Goal: Task Accomplishment & Management: Manage account settings

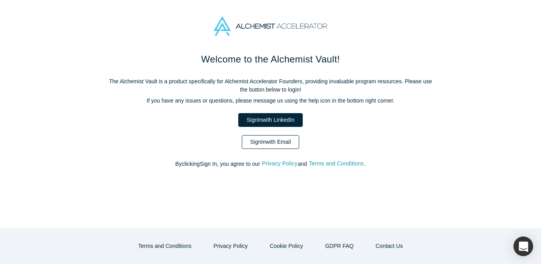
click at [274, 145] on link "Sign In with Email" at bounding box center [270, 142] width 57 height 14
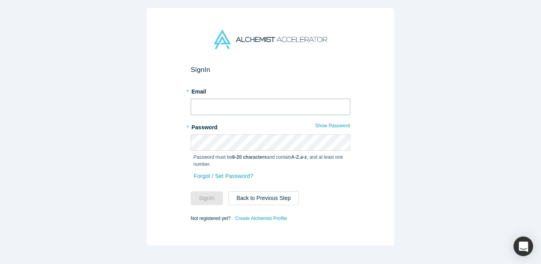
type input "[PERSON_NAME][EMAIL_ADDRESS][DOMAIN_NAME]"
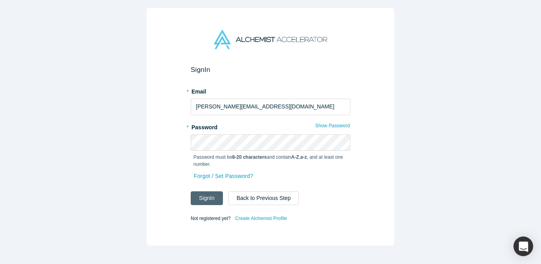
click at [211, 200] on button "Sign In" at bounding box center [207, 199] width 32 height 14
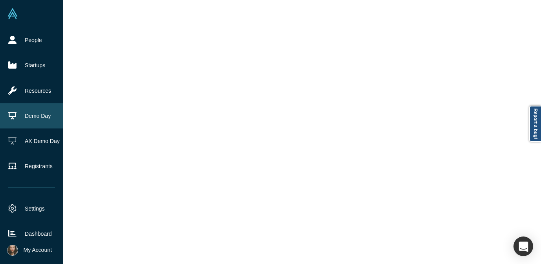
click at [39, 114] on link "Demo Day" at bounding box center [31, 115] width 63 height 25
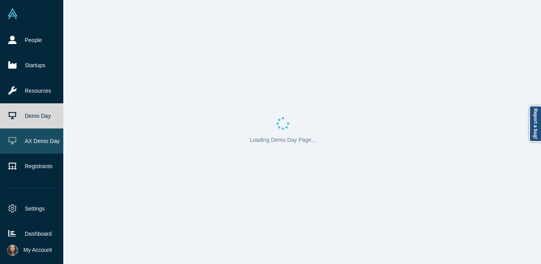
click at [38, 140] on link "AX Demo Day" at bounding box center [31, 141] width 63 height 25
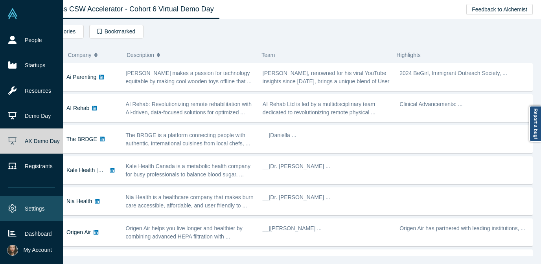
scroll to position [30, 0]
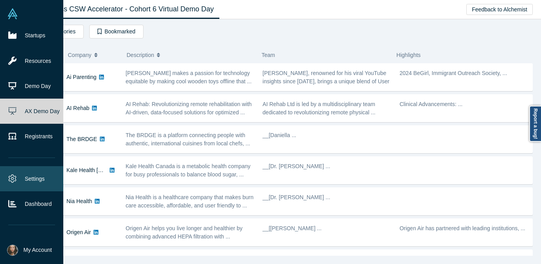
click at [40, 175] on link "Settings" at bounding box center [31, 178] width 63 height 25
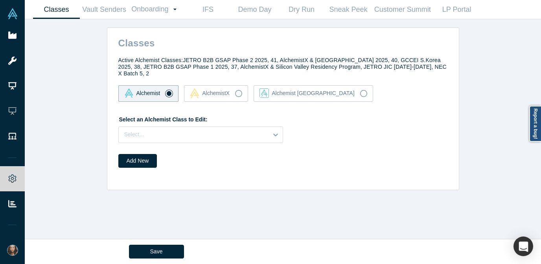
click at [238, 81] on div "Active Alchemist Classes: JETRO B2B GSAP Phase 2 2025, 41, AlchemistX & Central…" at bounding box center [284, 113] width 349 height 122
click at [236, 94] on icon at bounding box center [238, 93] width 7 height 7
click at [0, 0] on input "AlchemistX" at bounding box center [0, 0] width 0 height 0
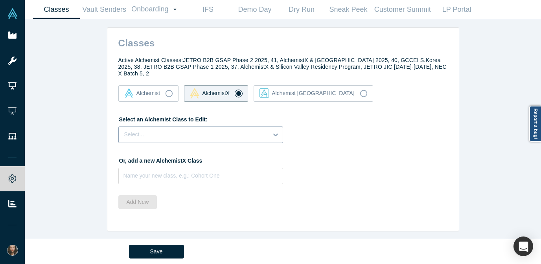
click at [205, 135] on div at bounding box center [193, 135] width 138 height 10
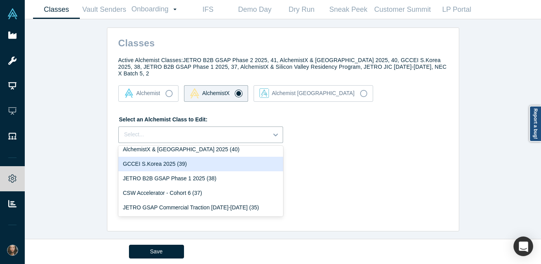
scroll to position [25, 0]
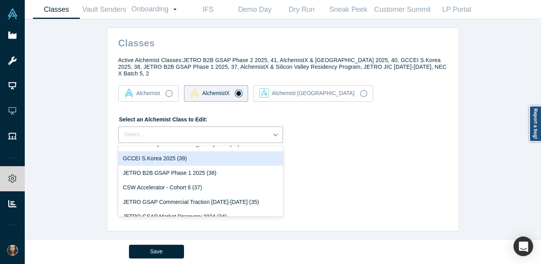
click at [191, 159] on div "GCCEI S.Korea 2025 (39)" at bounding box center [200, 158] width 165 height 15
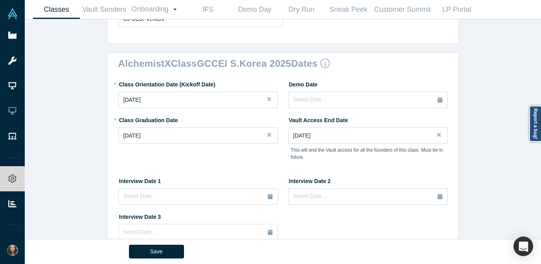
scroll to position [412, 0]
